Goal: Find specific page/section: Find specific page/section

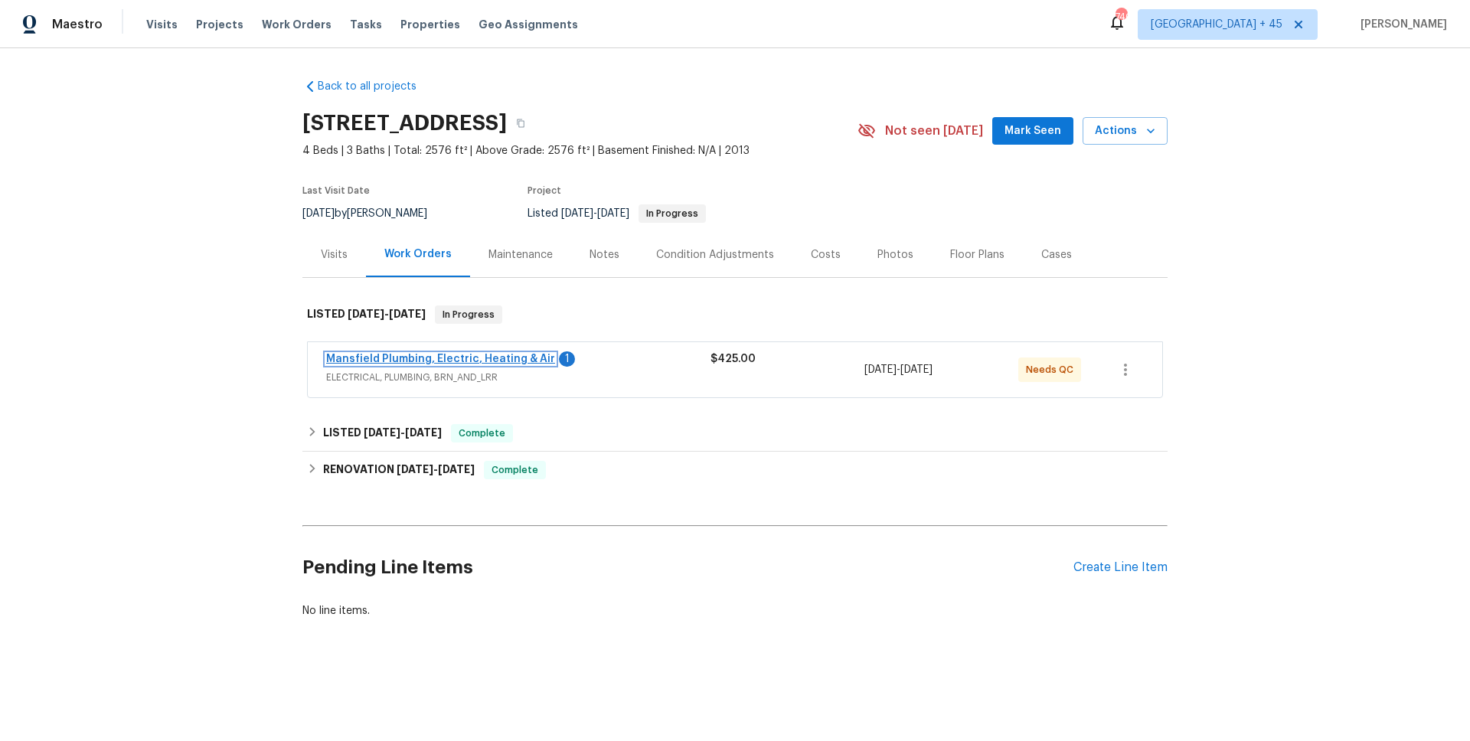
click at [439, 360] on link "Mansfield Plumbing, Electric, Heating & Air" at bounding box center [440, 359] width 229 height 11
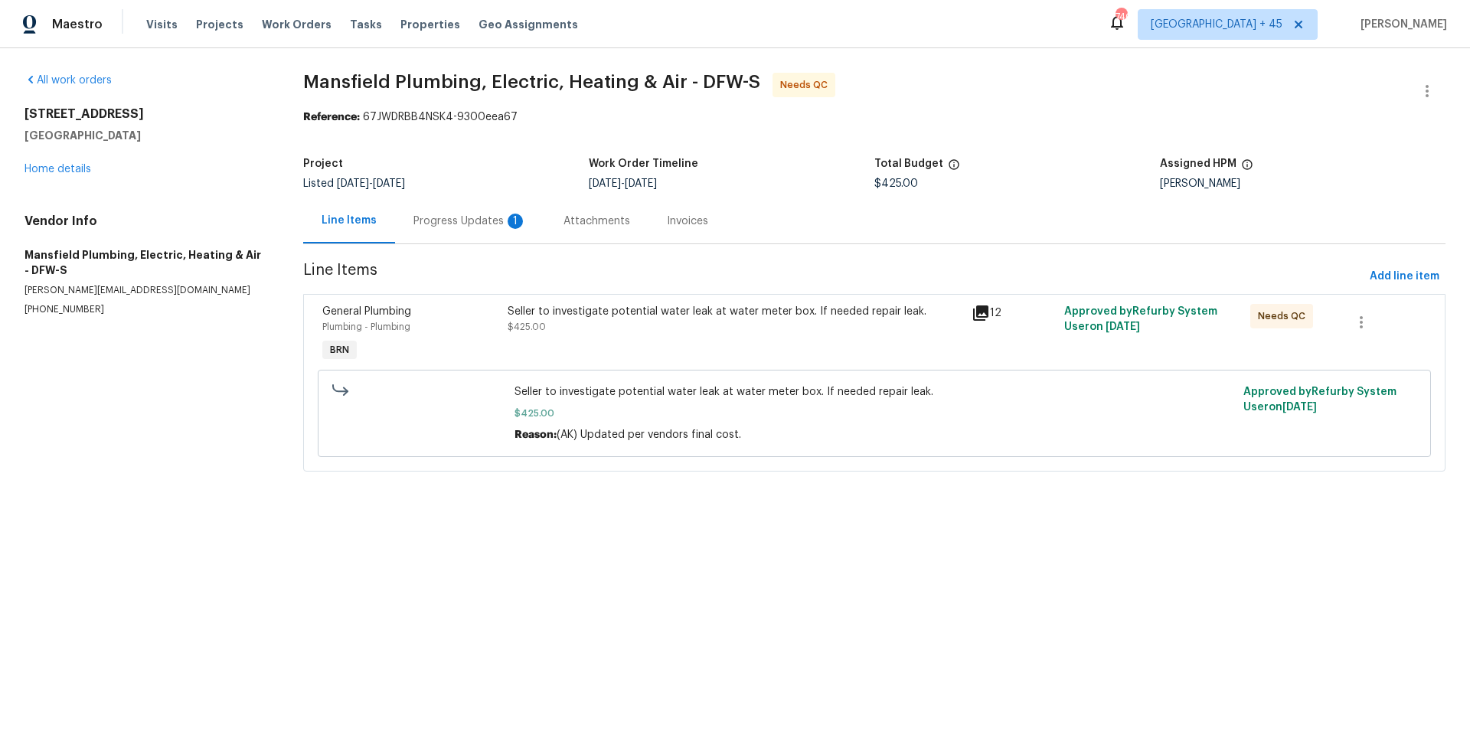
click at [681, 224] on div "Invoices" at bounding box center [687, 221] width 41 height 15
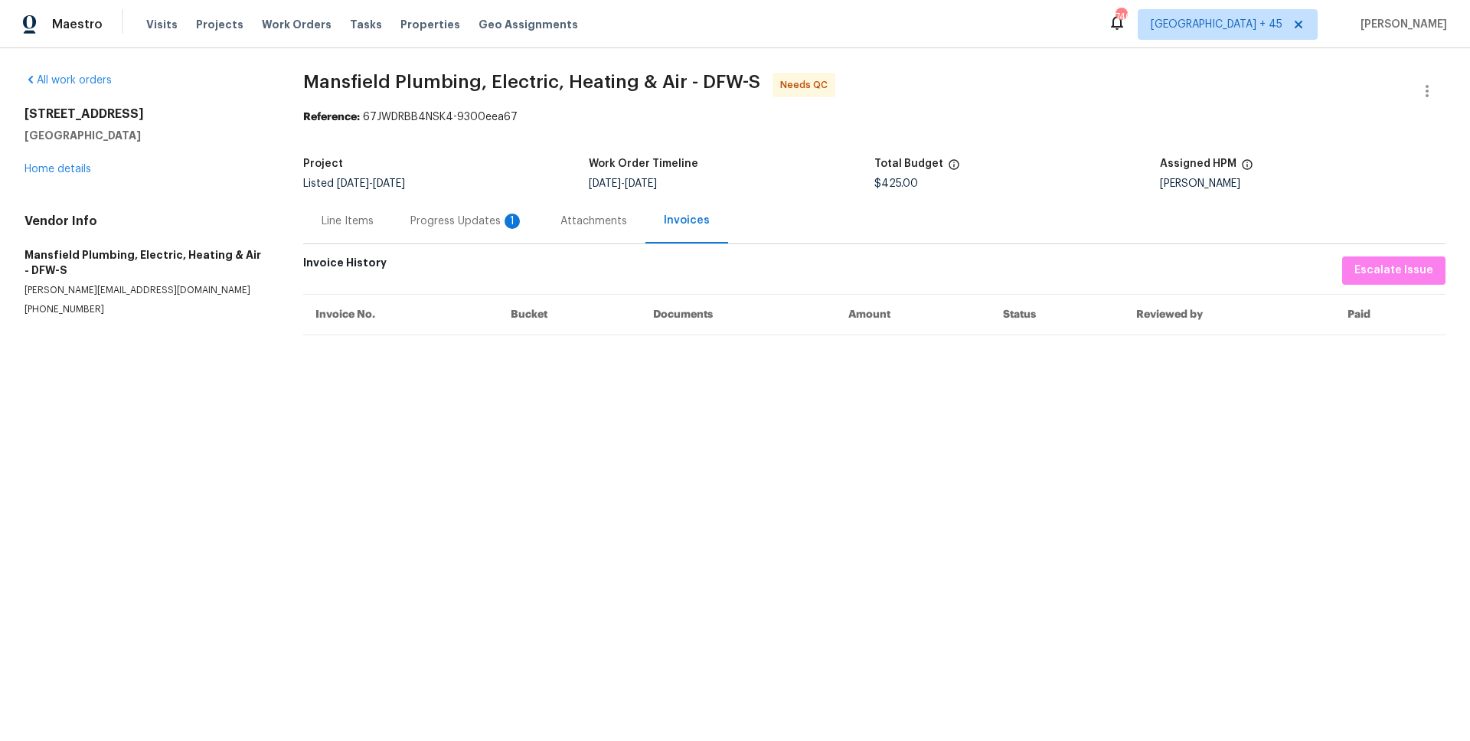
click at [358, 216] on div "Line Items" at bounding box center [348, 221] width 52 height 15
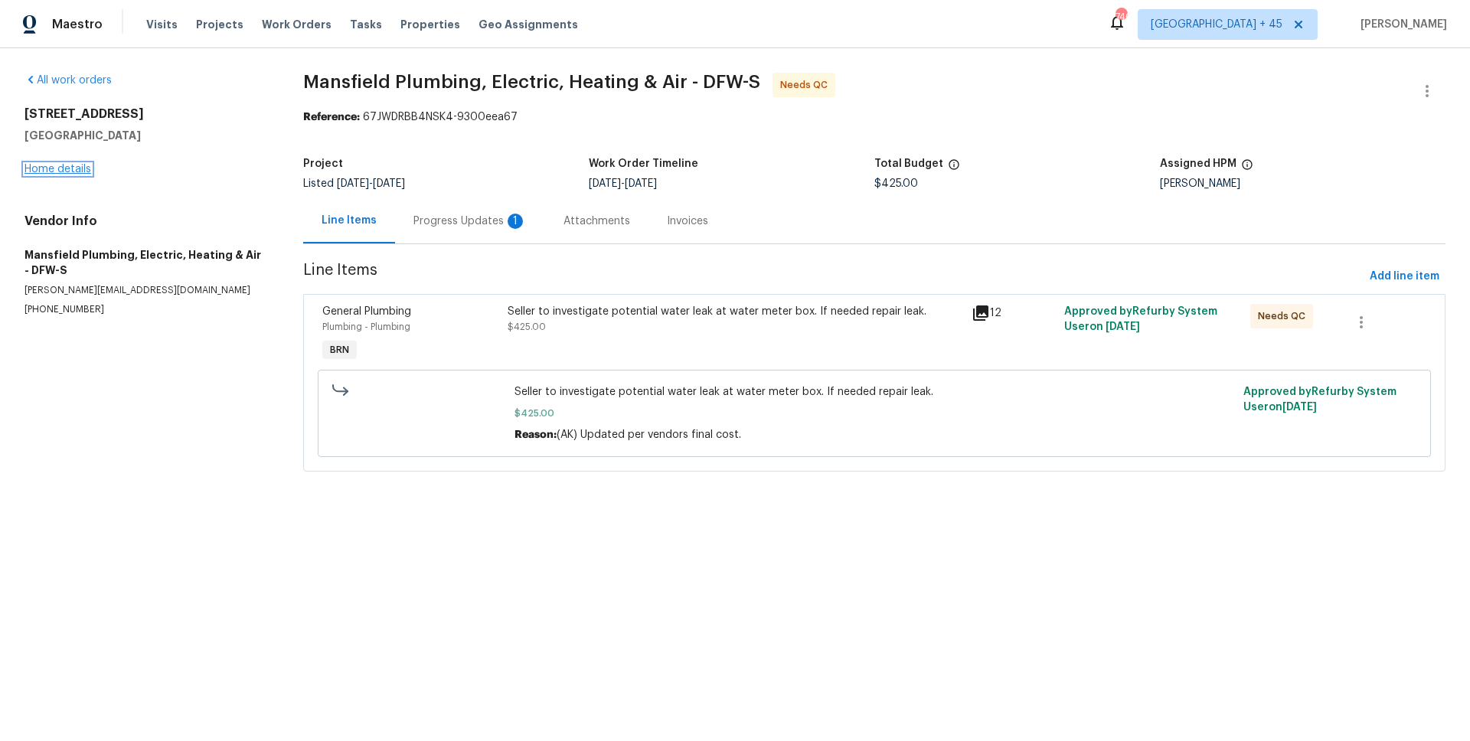
click at [77, 171] on link "Home details" at bounding box center [58, 169] width 67 height 11
